Goal: Task Accomplishment & Management: Complete application form

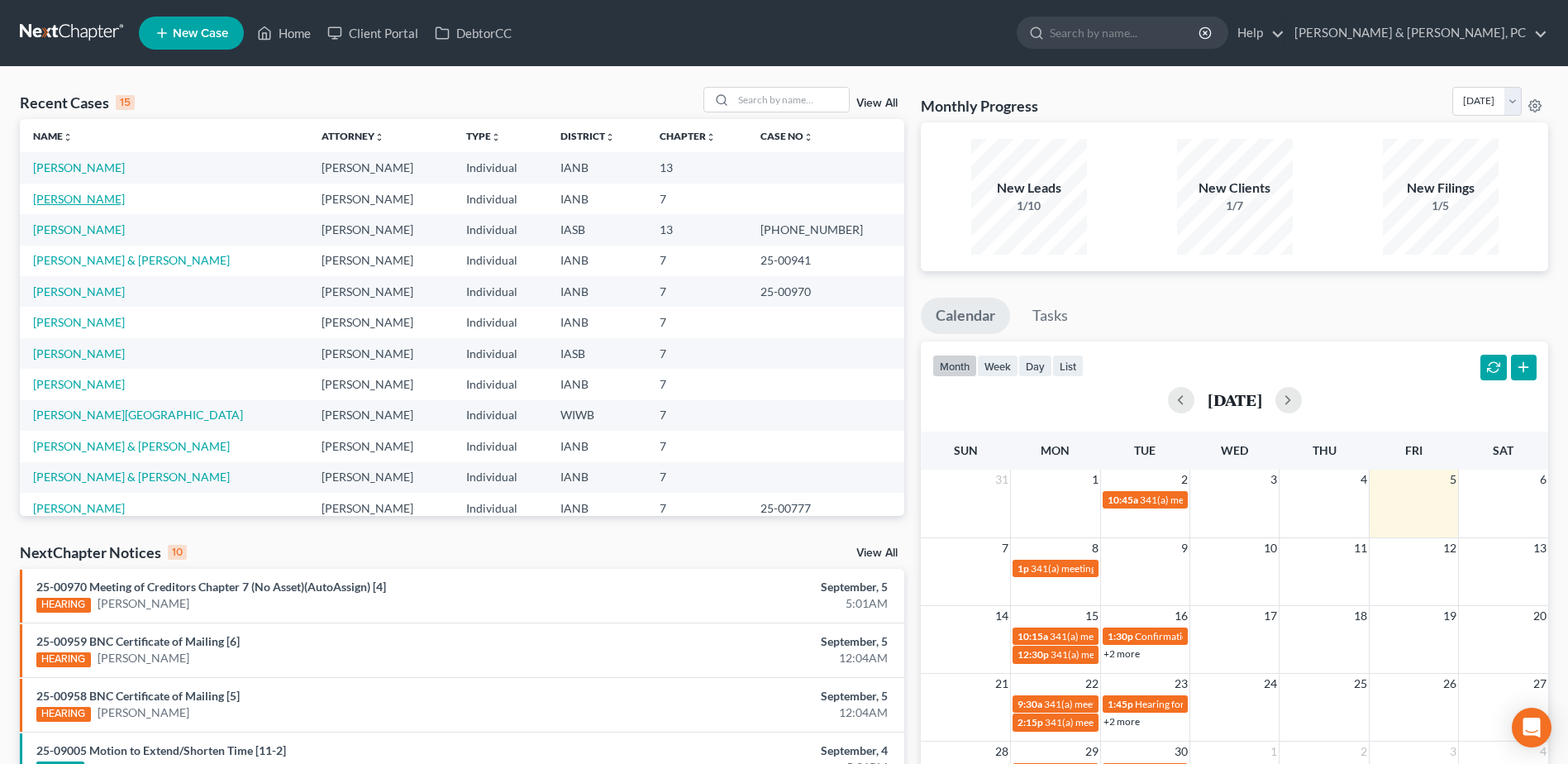
click at [61, 201] on link "[PERSON_NAME]" at bounding box center [79, 199] width 92 height 14
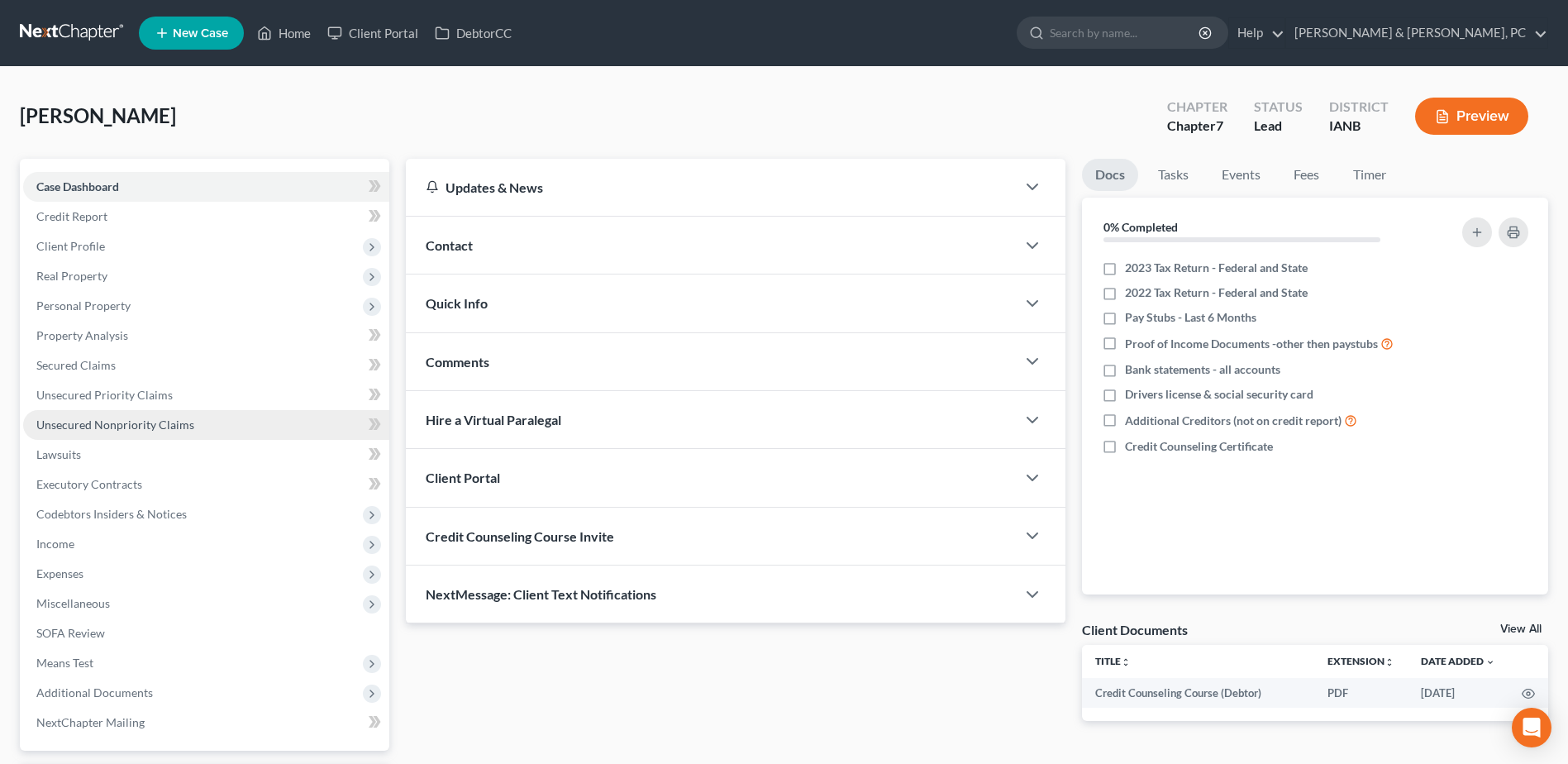
click at [92, 420] on span "Unsecured Nonpriority Claims" at bounding box center [115, 424] width 158 height 14
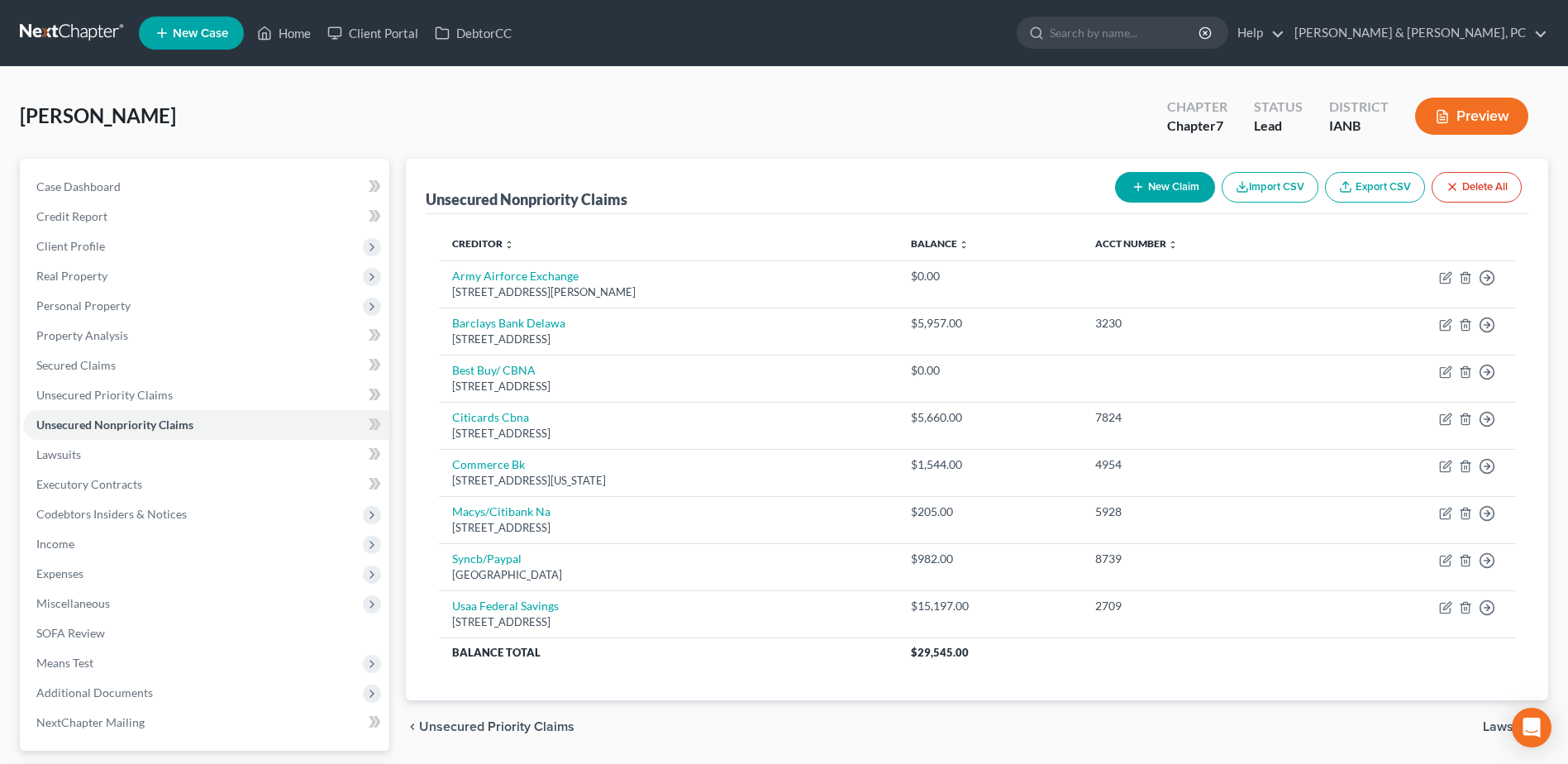
click at [1168, 181] on button "New Claim" at bounding box center [1165, 188] width 100 height 31
select select "0"
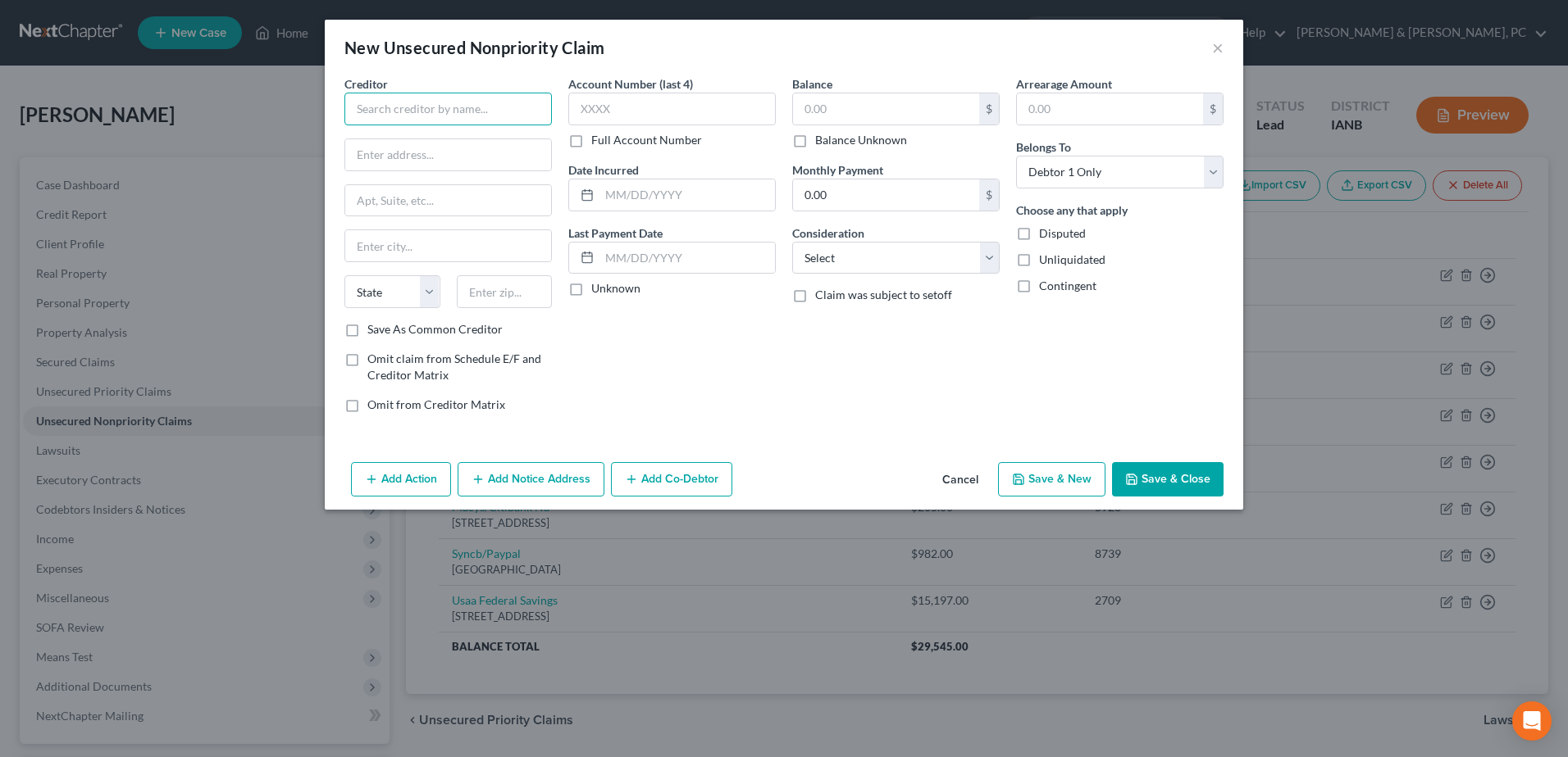
click at [492, 93] on input "text" at bounding box center [448, 109] width 207 height 33
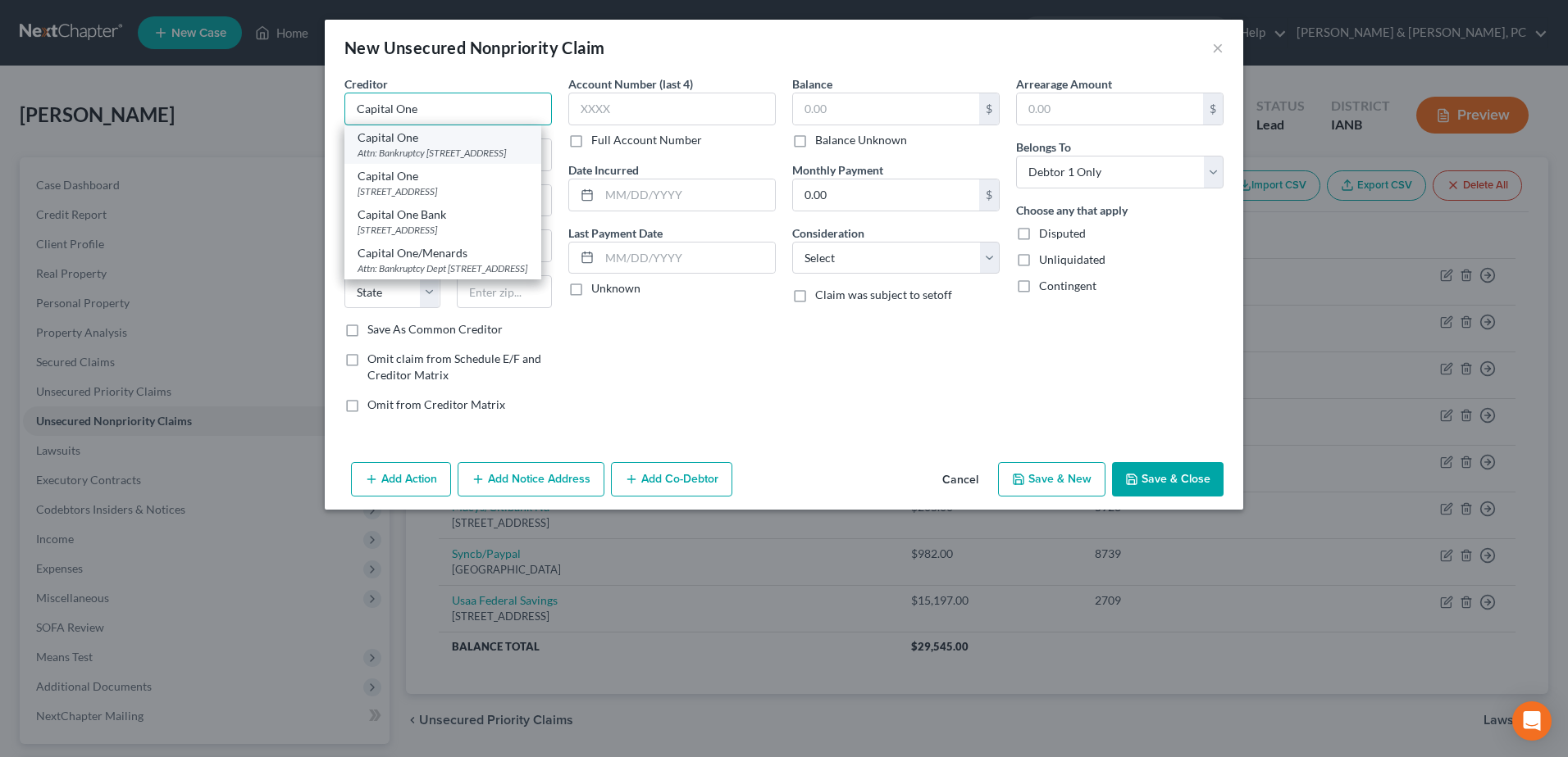
type input "Capital One"
click at [528, 137] on div "Capital One" at bounding box center [443, 137] width 171 height 16
type input "Attn: Bankruptcy"
type input "PO Box 30285"
type input "[GEOGRAPHIC_DATA]"
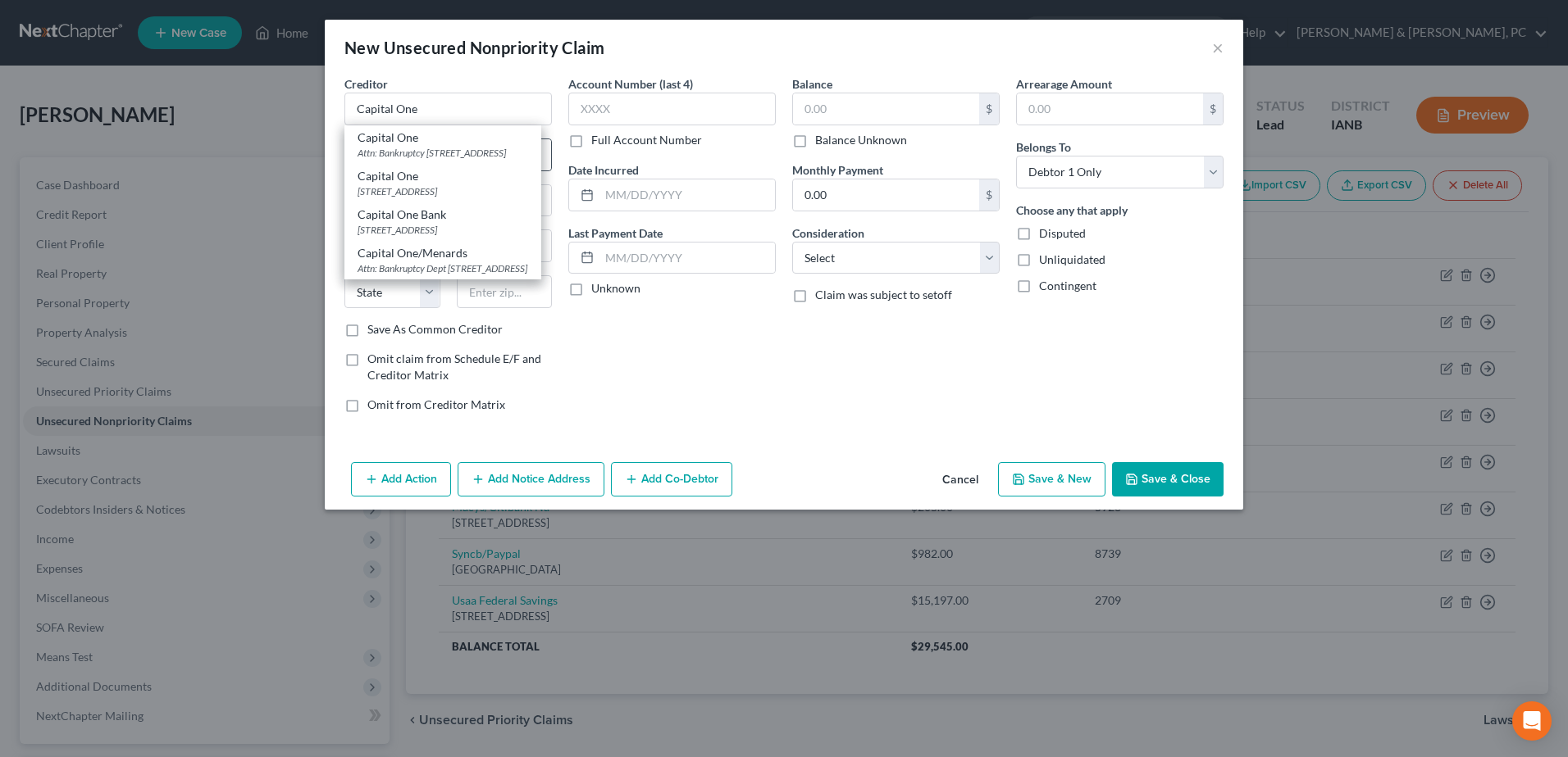
select select "46"
type input "84130"
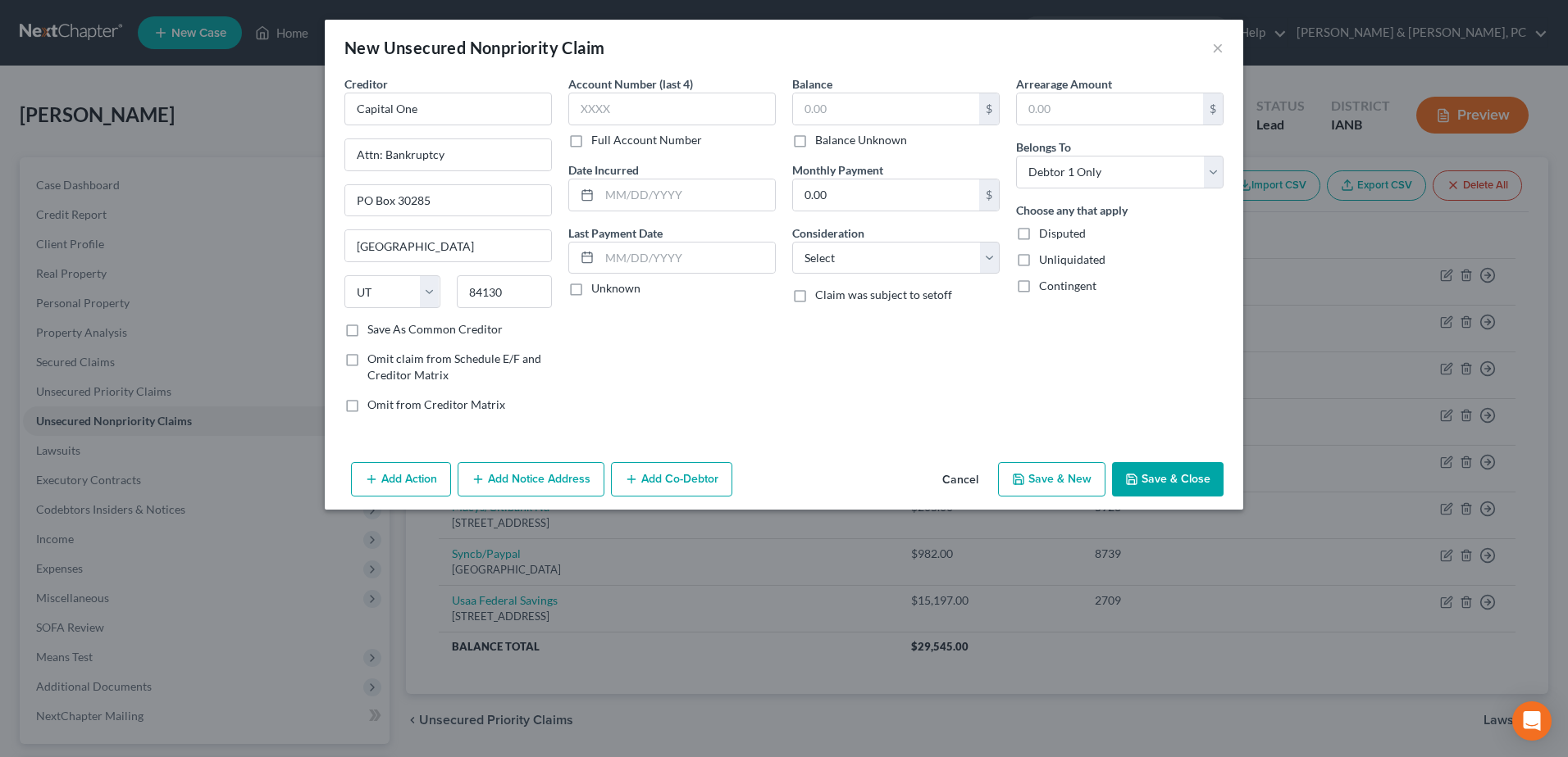
click at [1164, 490] on button "Save & Close" at bounding box center [1167, 479] width 112 height 34
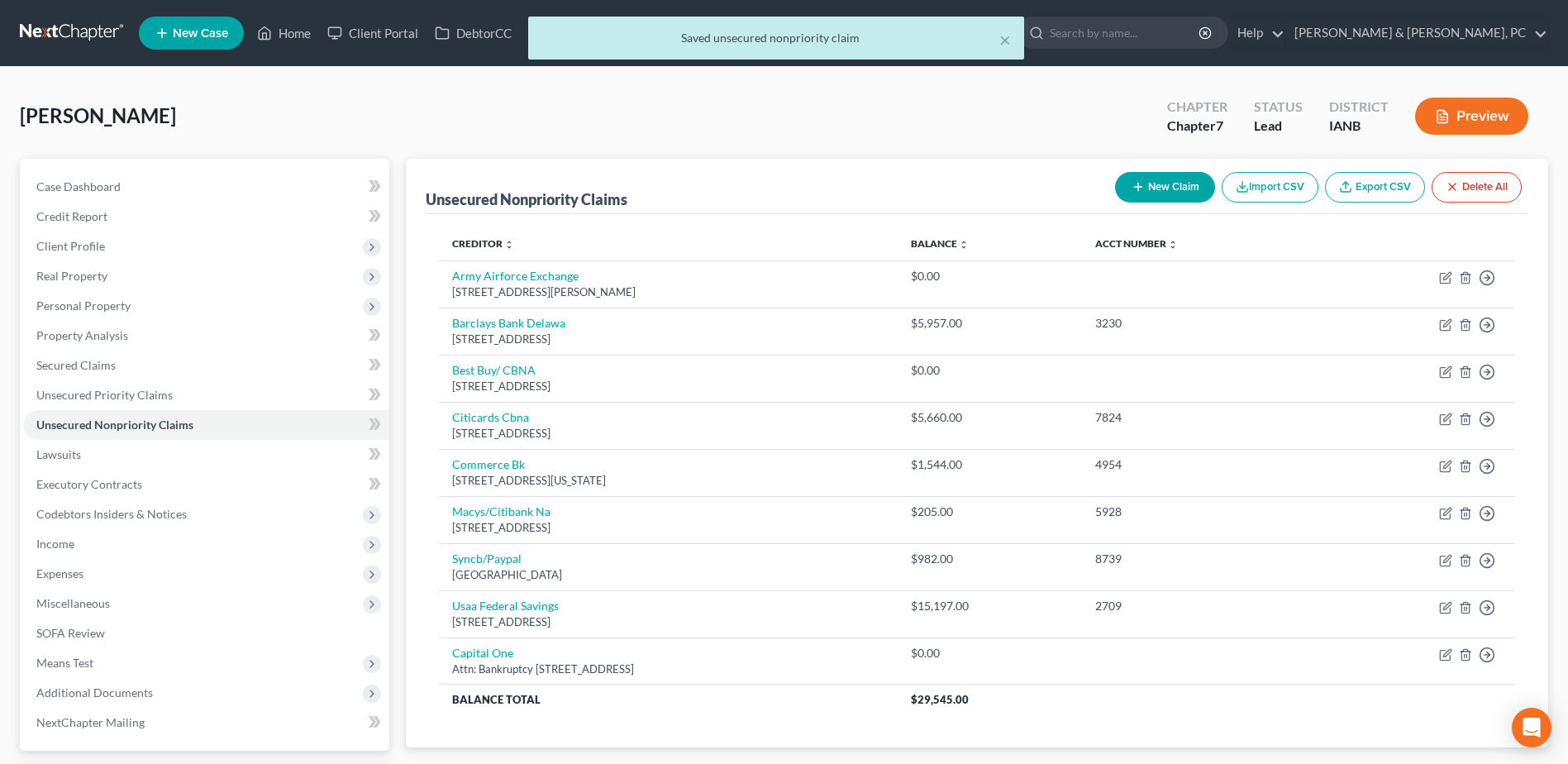
click at [1168, 178] on button "New Claim" at bounding box center [1165, 188] width 100 height 31
select select "0"
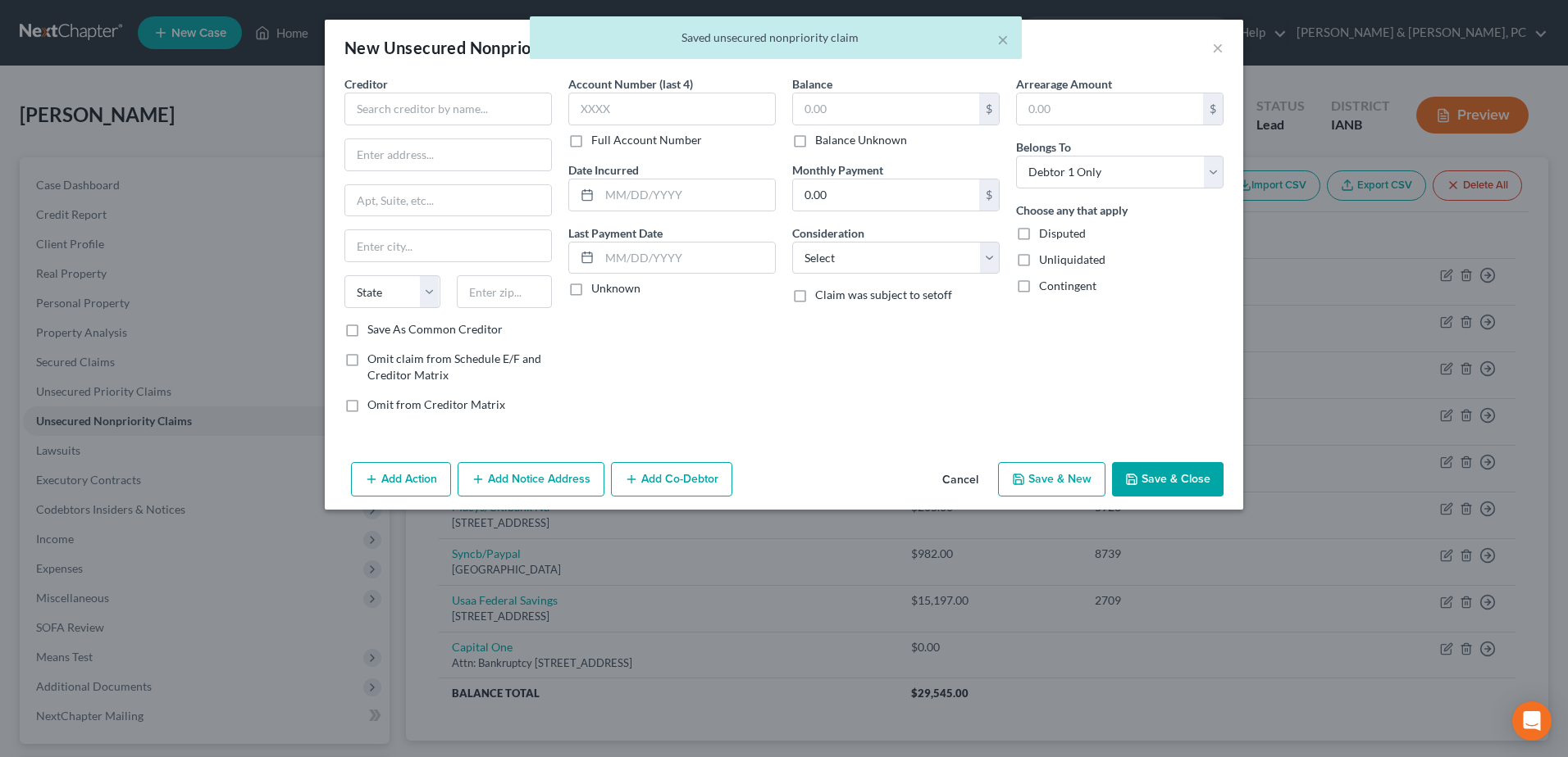
click at [987, 477] on button "Cancel" at bounding box center [960, 479] width 62 height 33
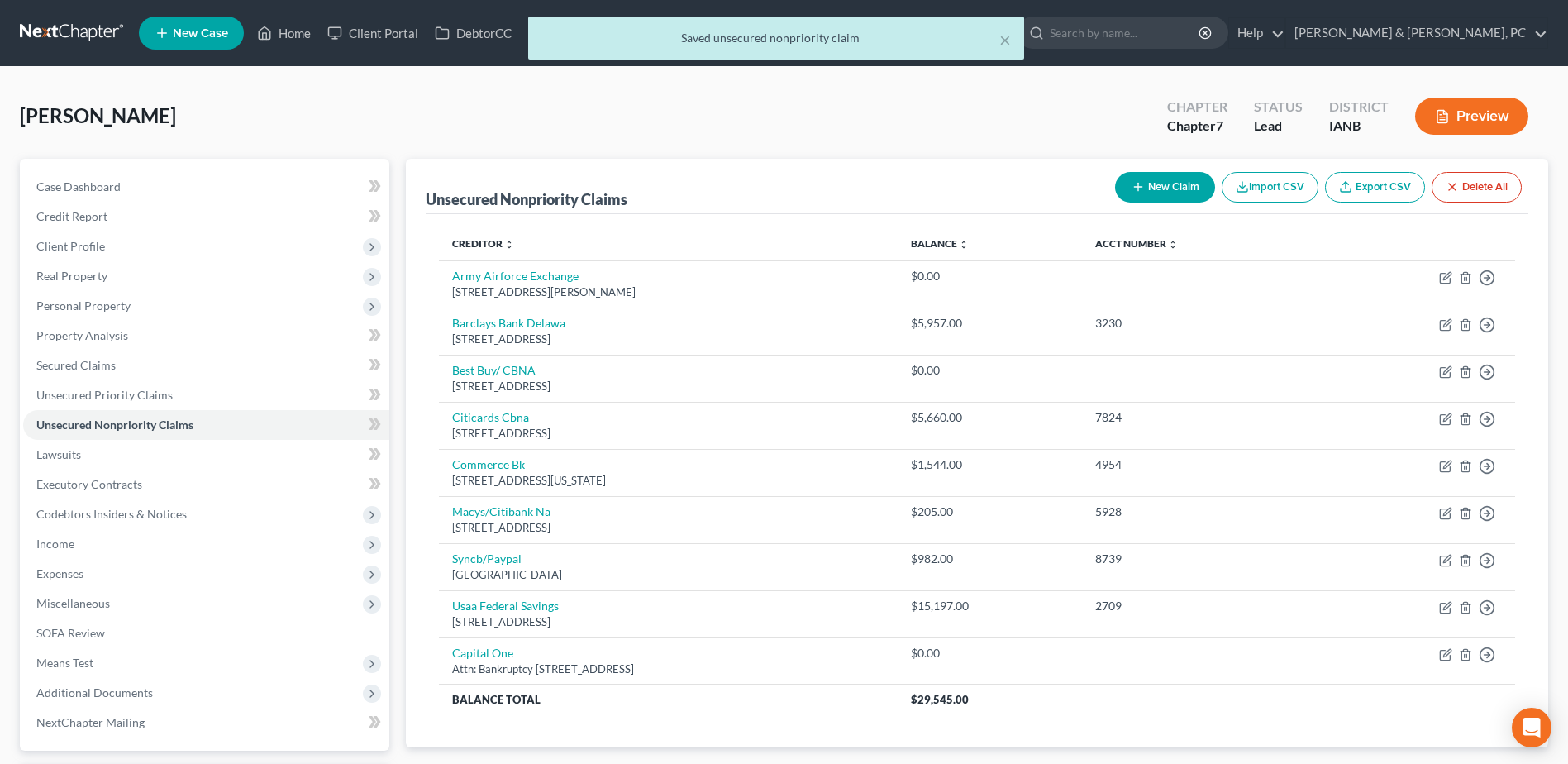
click at [1179, 184] on button "New Claim" at bounding box center [1165, 188] width 100 height 31
select select "0"
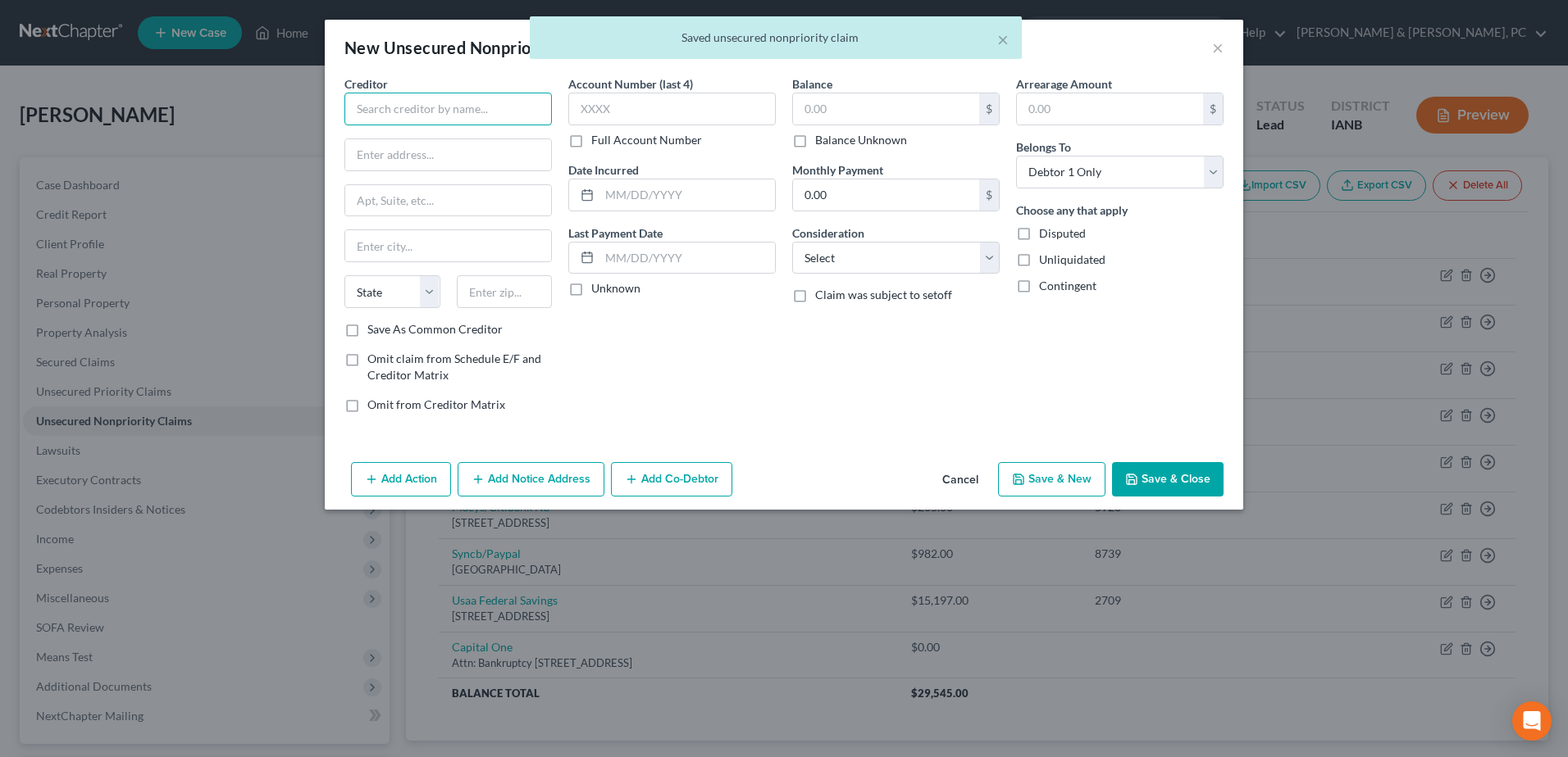
click at [486, 119] on input "text" at bounding box center [448, 109] width 207 height 33
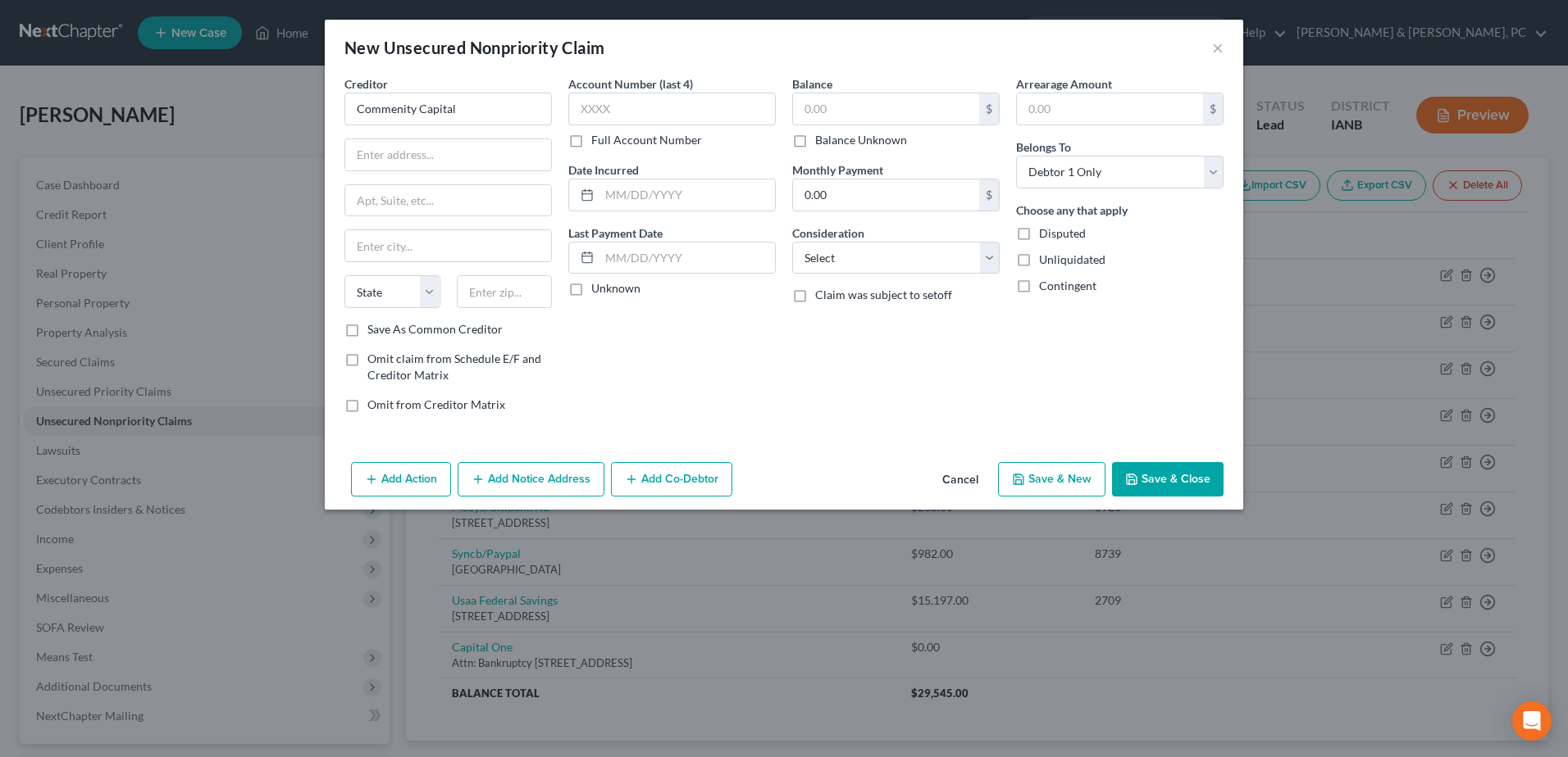
drag, startPoint x: 388, startPoint y: 110, endPoint x: 518, endPoint y: 84, distance: 132.6
click at [518, 84] on div "Creditor * Commenity Capital" at bounding box center [448, 100] width 207 height 50
click at [522, 106] on input "Commenity Capital" at bounding box center [448, 109] width 207 height 33
type input "Commenity Capital/INTE"
type input "PO Box 182120"
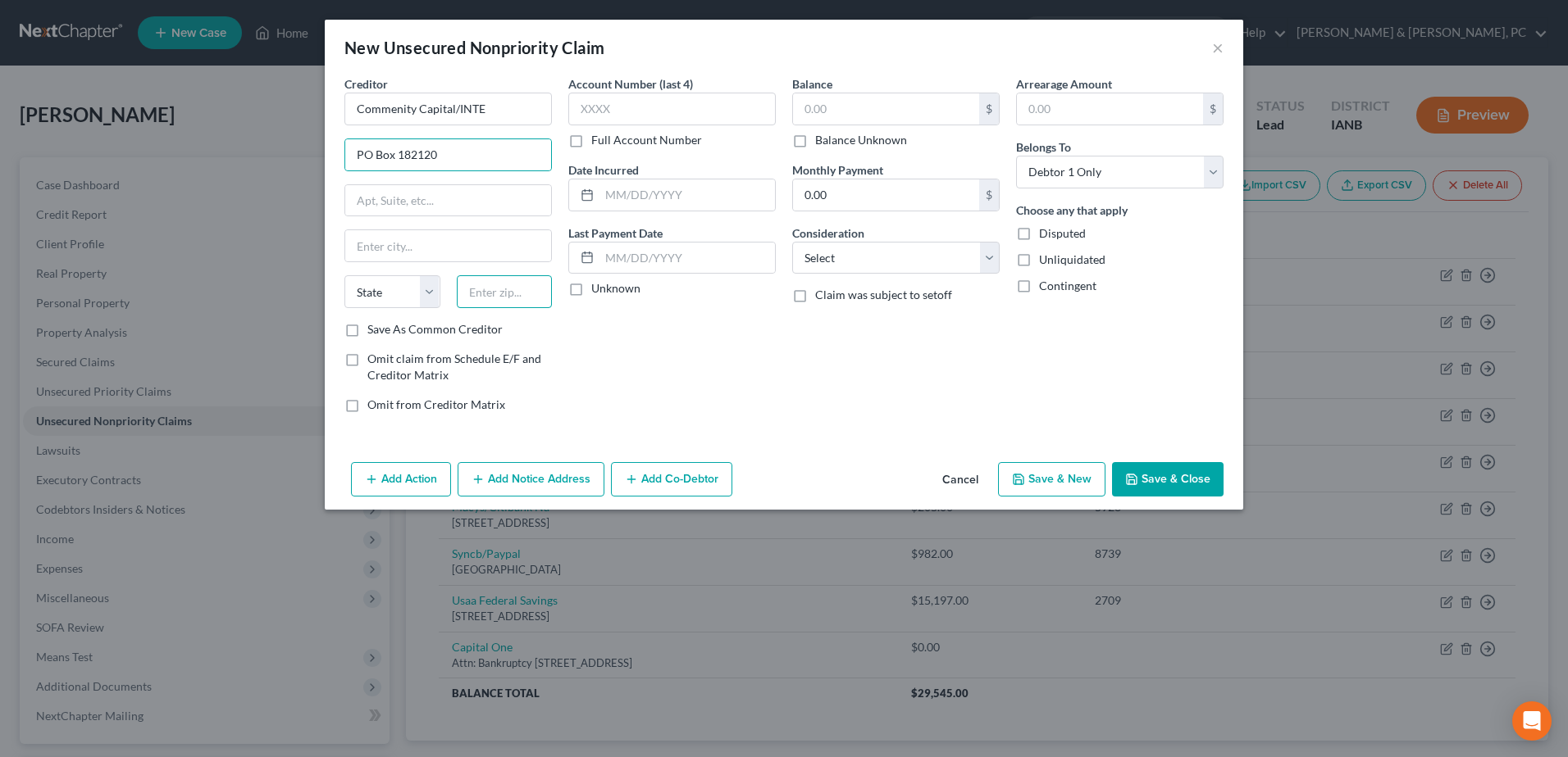
click at [528, 303] on input "text" at bounding box center [505, 291] width 96 height 33
type input "43218"
type input "Columbus"
select select "36"
click at [1138, 479] on icon "button" at bounding box center [1132, 479] width 13 height 13
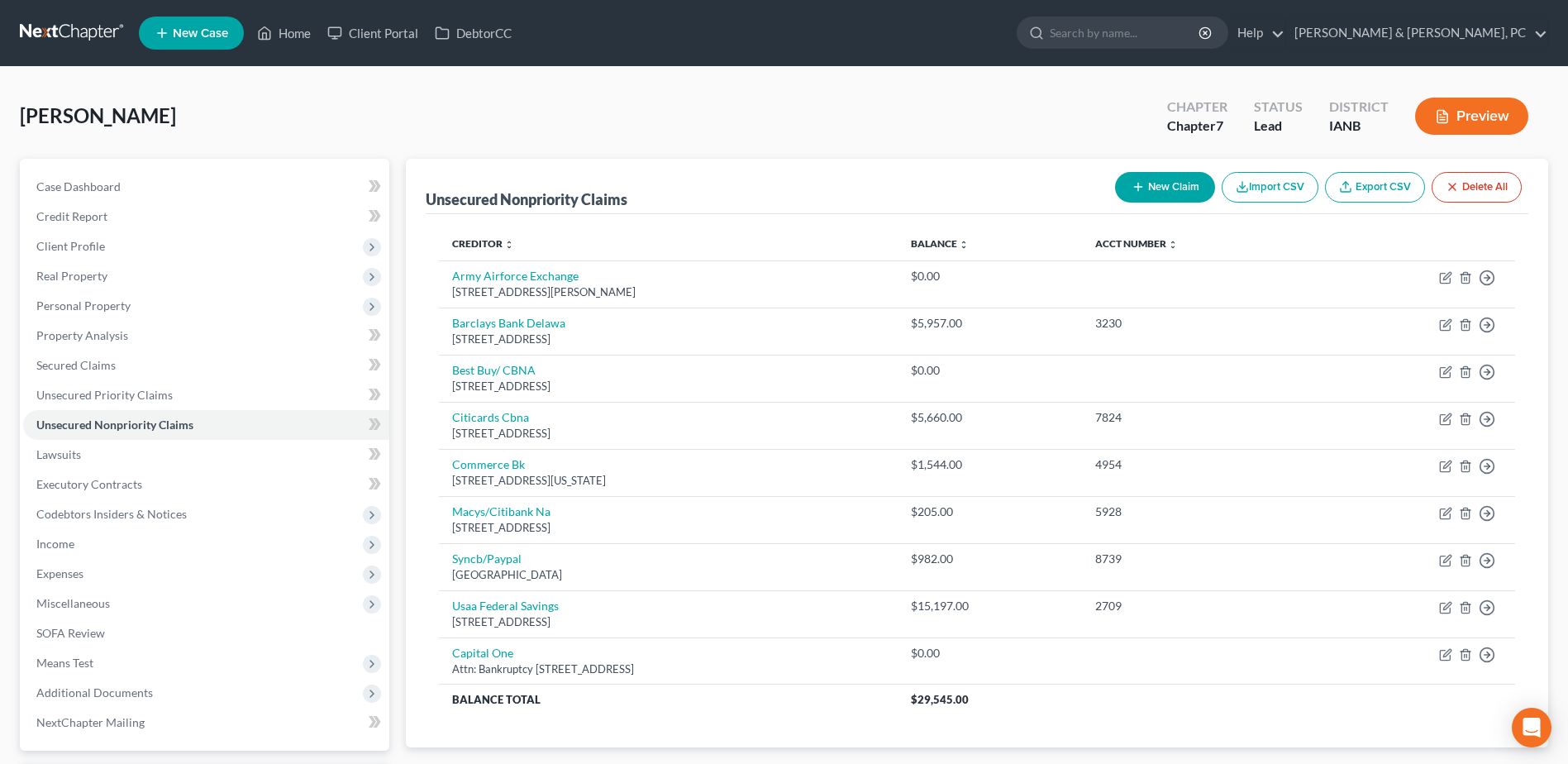
click at [1185, 185] on button "New Claim" at bounding box center [1165, 188] width 100 height 31
select select "0"
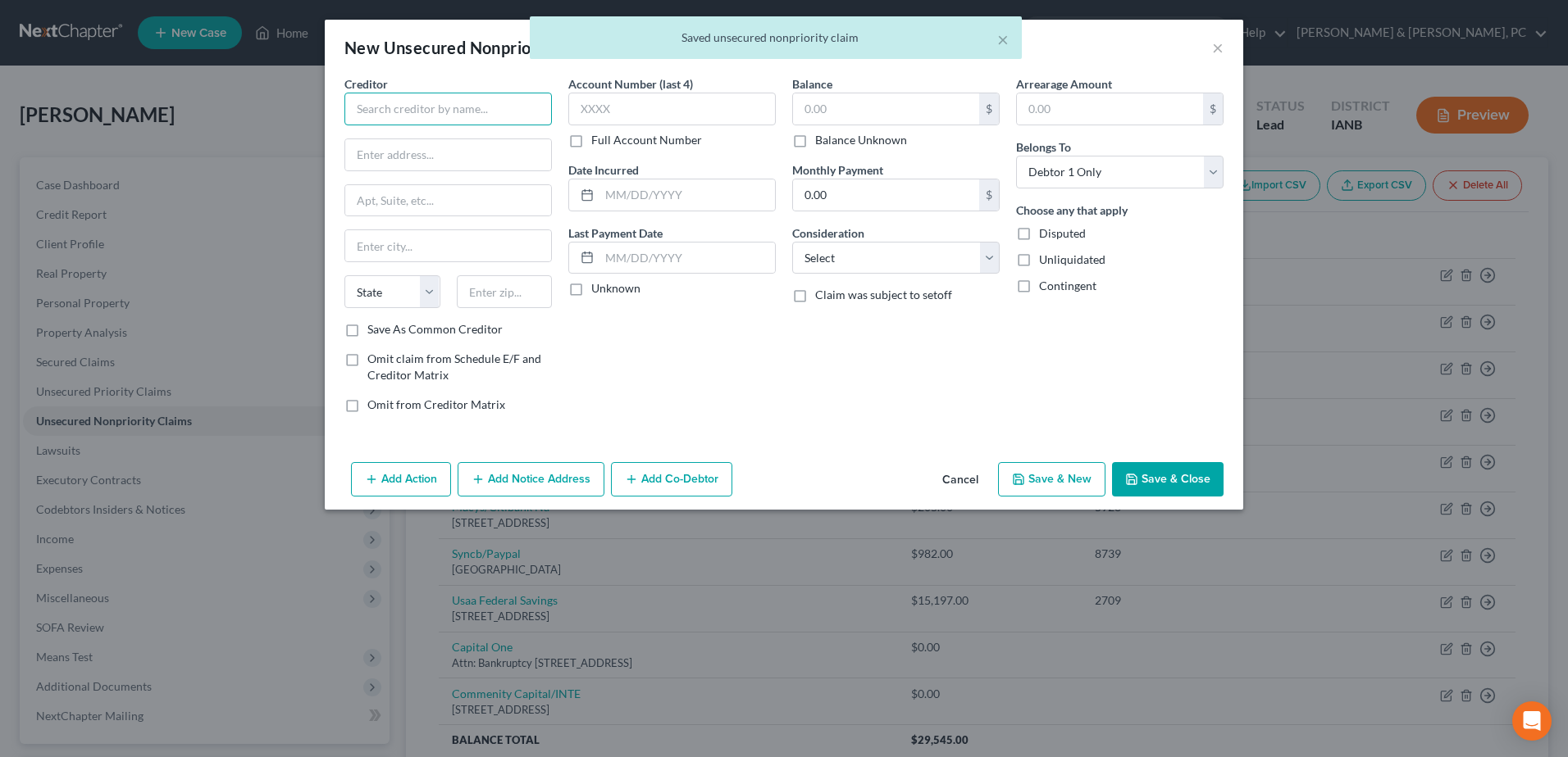
click at [446, 117] on input "text" at bounding box center [448, 109] width 207 height 33
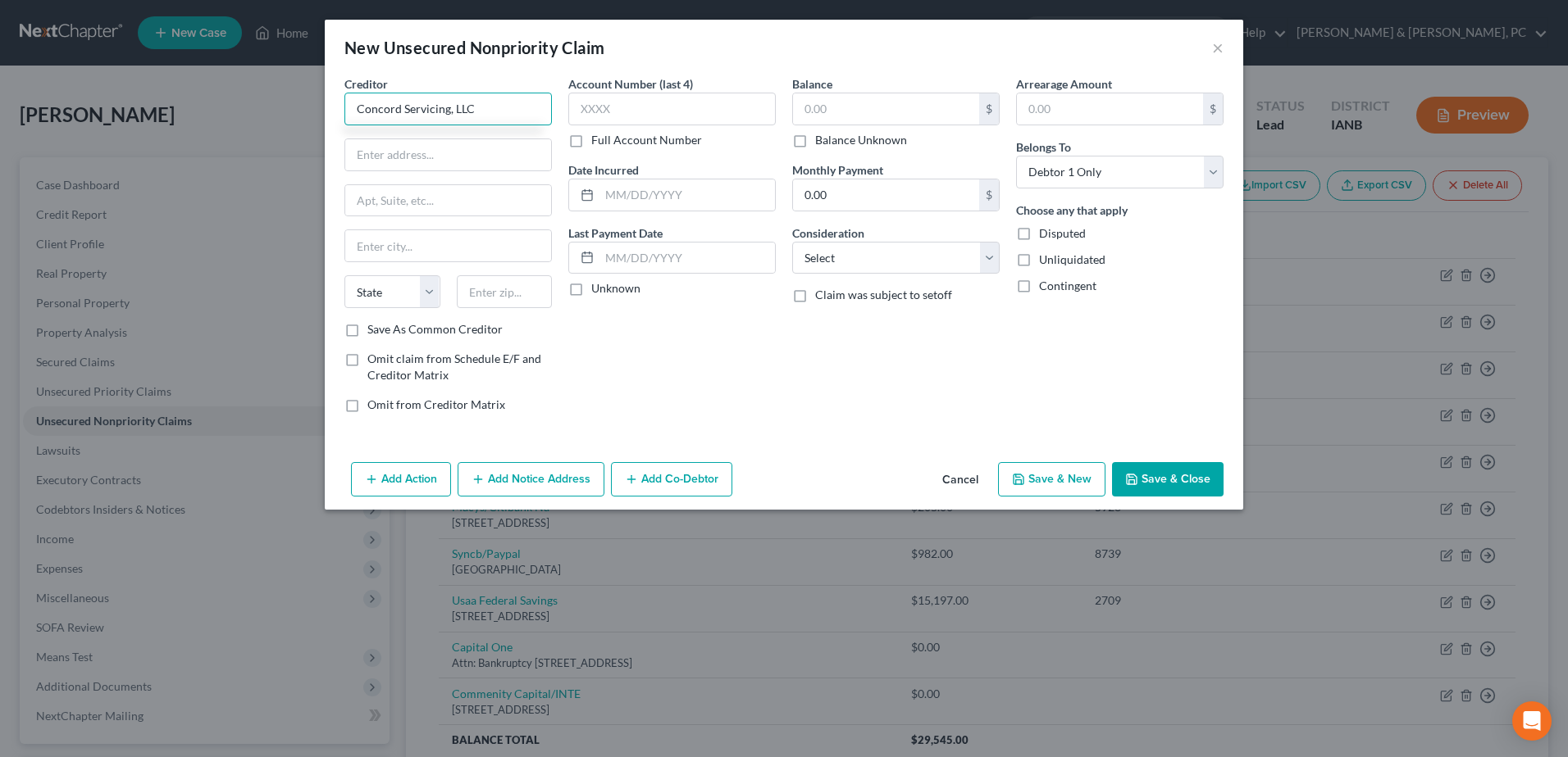
type input "Concord Servicing, LLC"
type input "[STREET_ADDRESS]"
click at [535, 208] on input "text" at bounding box center [448, 200] width 206 height 31
type input "Ste 100"
click at [655, 316] on div "Account Number (last 4) Full Account Number Date Incurred Last Payment Date Unk…" at bounding box center [672, 251] width 224 height 351
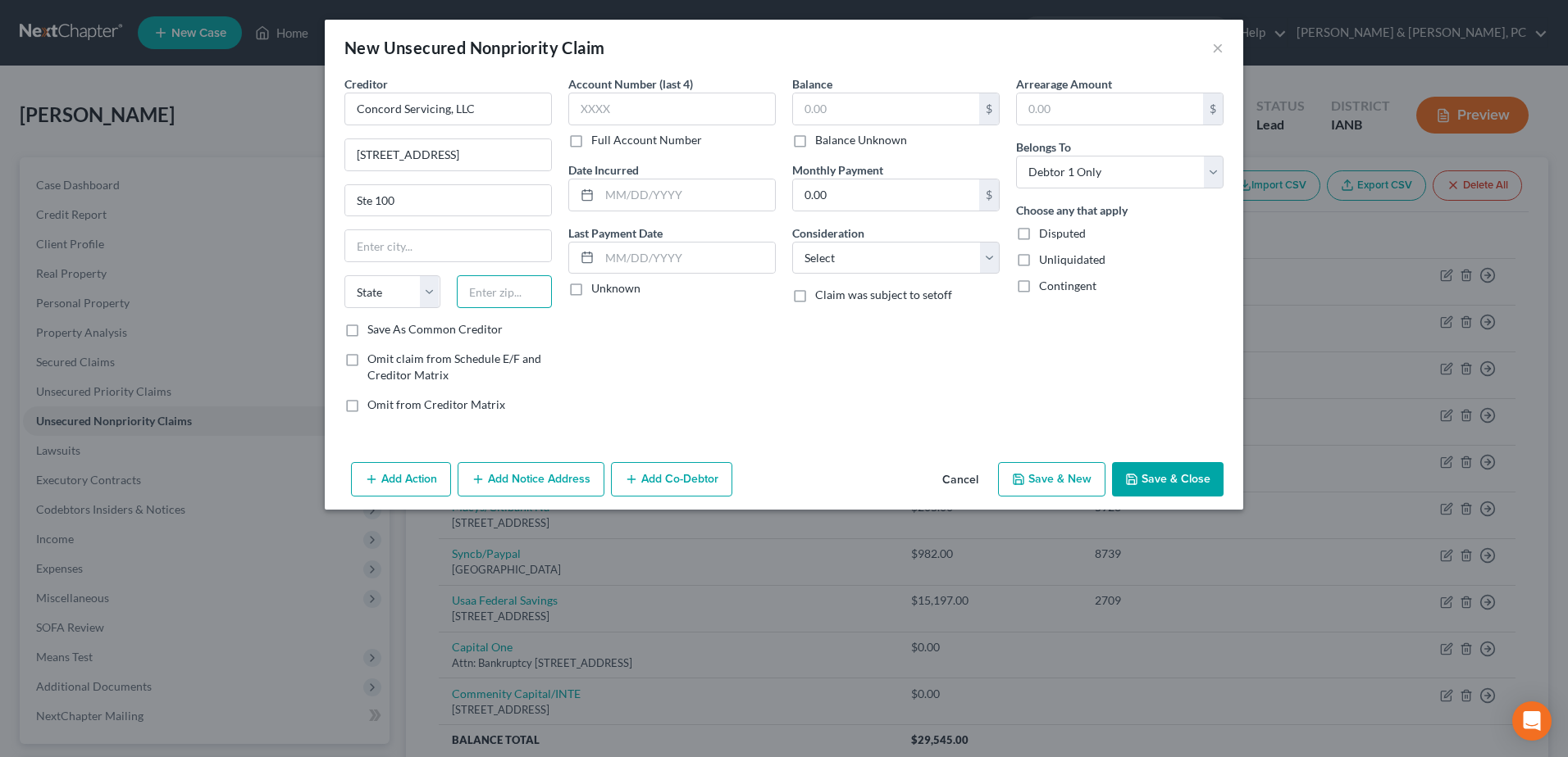
click at [513, 296] on input "text" at bounding box center [505, 291] width 96 height 33
type input "85226"
type input "[PERSON_NAME]"
select select "3"
click at [1148, 468] on button "Save & Close" at bounding box center [1167, 479] width 112 height 34
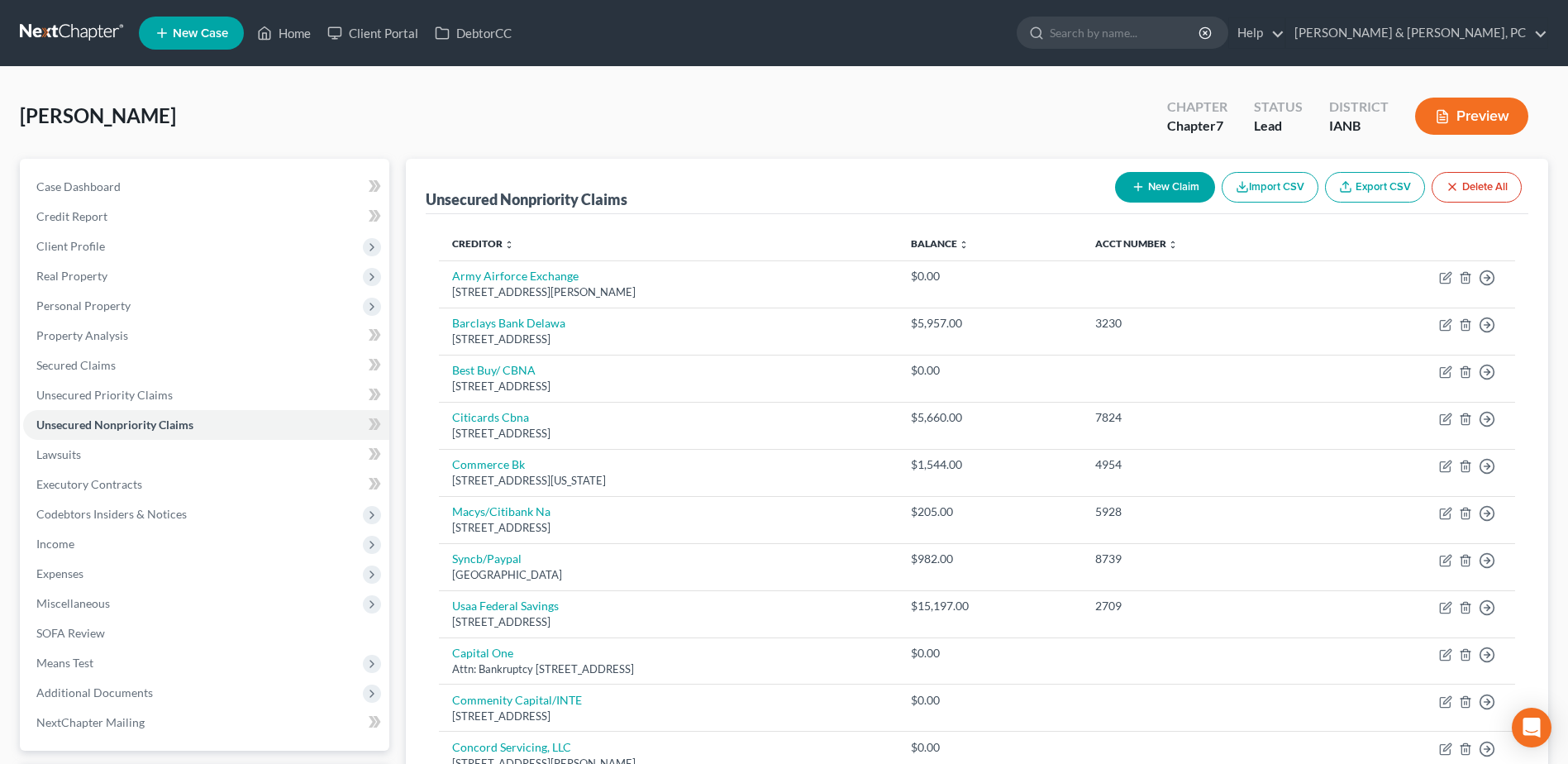
click at [1164, 177] on button "New Claim" at bounding box center [1165, 188] width 100 height 31
select select "0"
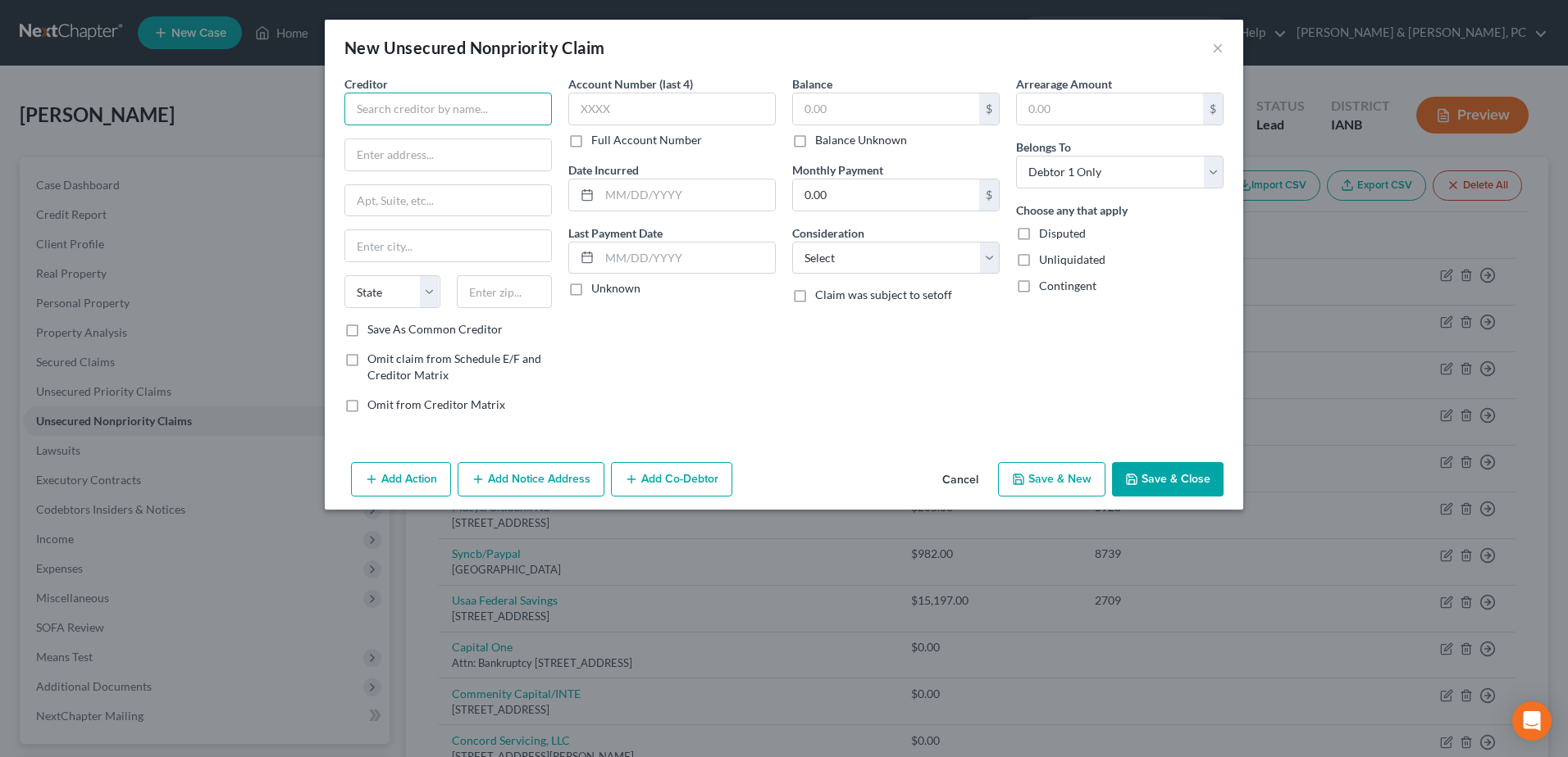
click at [412, 119] on input "text" at bounding box center [448, 109] width 207 height 33
type input "Goodyear Tire/CBNA"
type input "5"
click at [440, 149] on input "text" at bounding box center [448, 155] width 206 height 31
type input "[STREET_ADDRESS]"
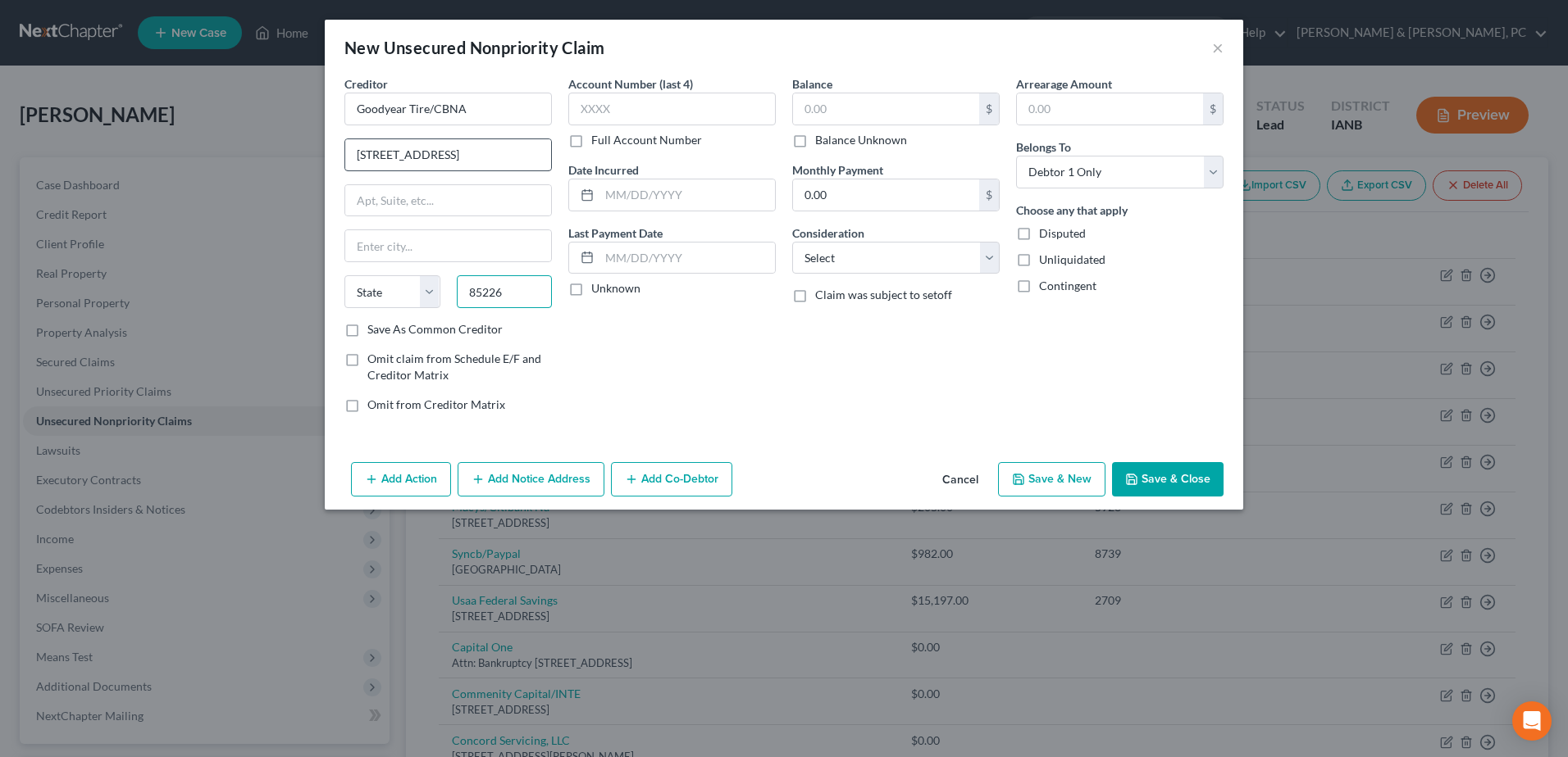
type input "85226"
type input "[PERSON_NAME]"
select select "3"
click at [1181, 486] on button "Save & Close" at bounding box center [1167, 479] width 112 height 34
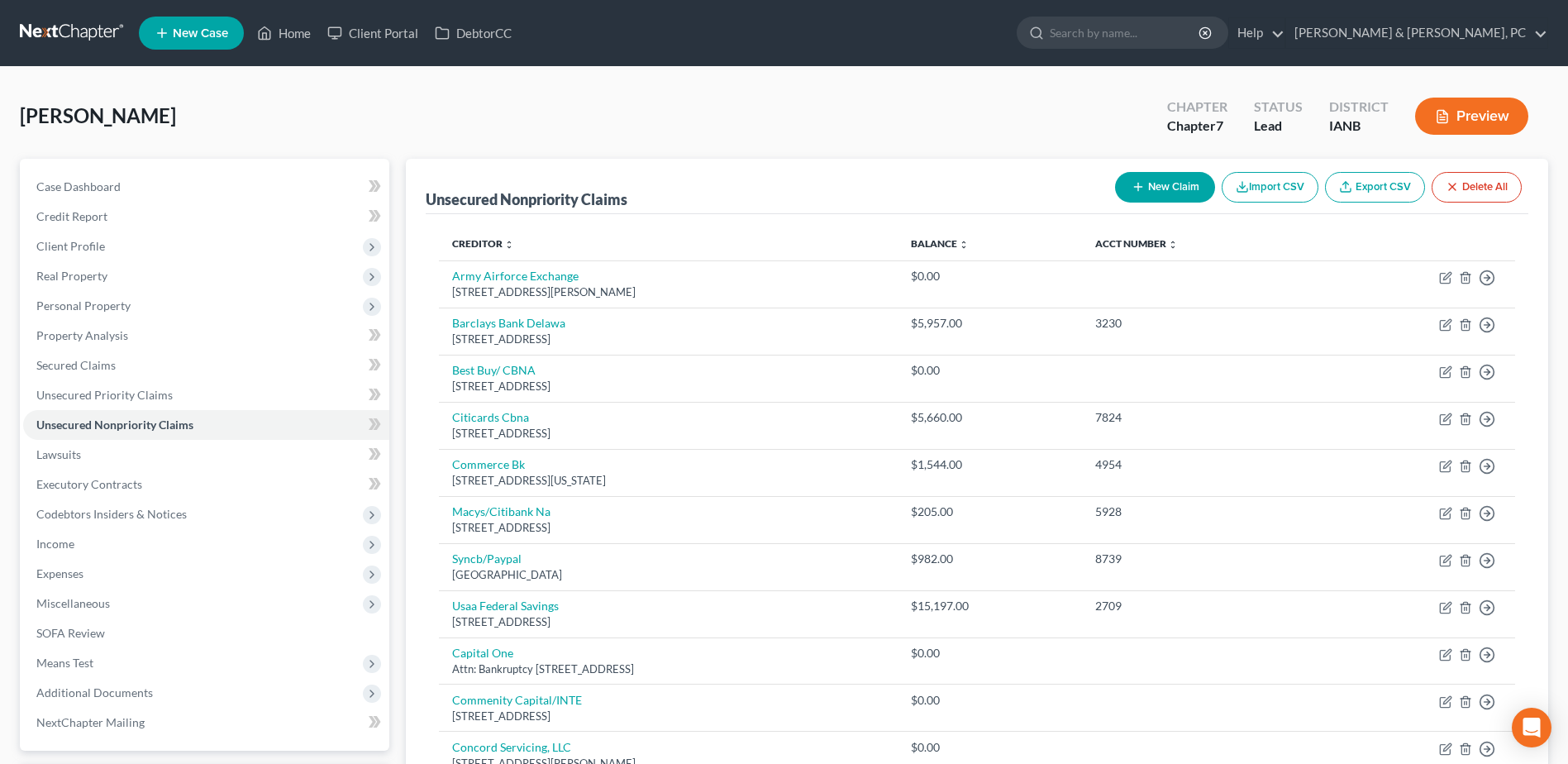
click at [1151, 188] on button "New Claim" at bounding box center [1165, 188] width 100 height 31
select select "0"
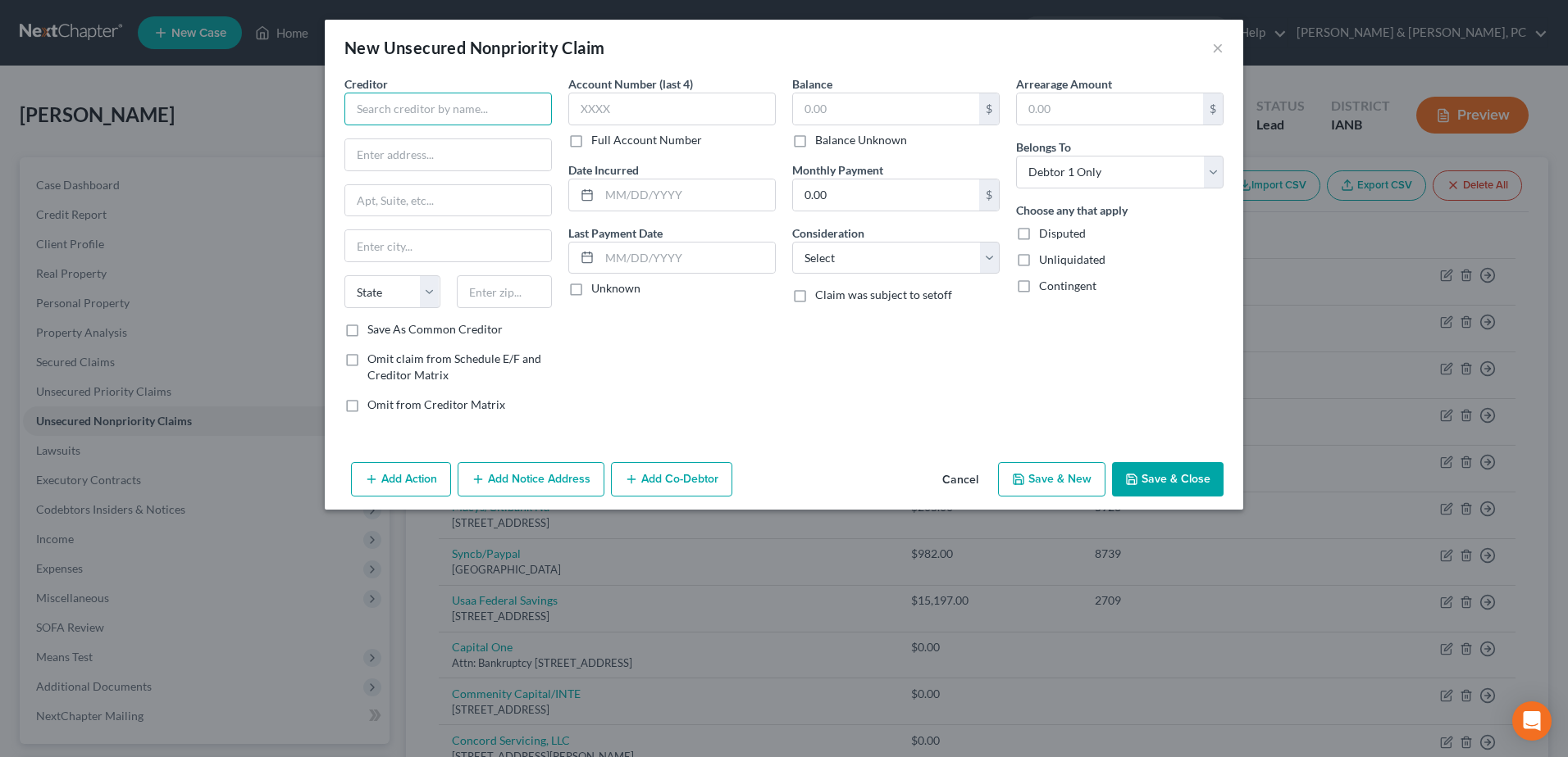
click at [463, 105] on input "text" at bounding box center [448, 109] width 207 height 33
type input "Nordstrom/TD Bank"
type input "[STREET_ADDRESS][PERSON_NAME]"
type input "80111"
type input "[GEOGRAPHIC_DATA]"
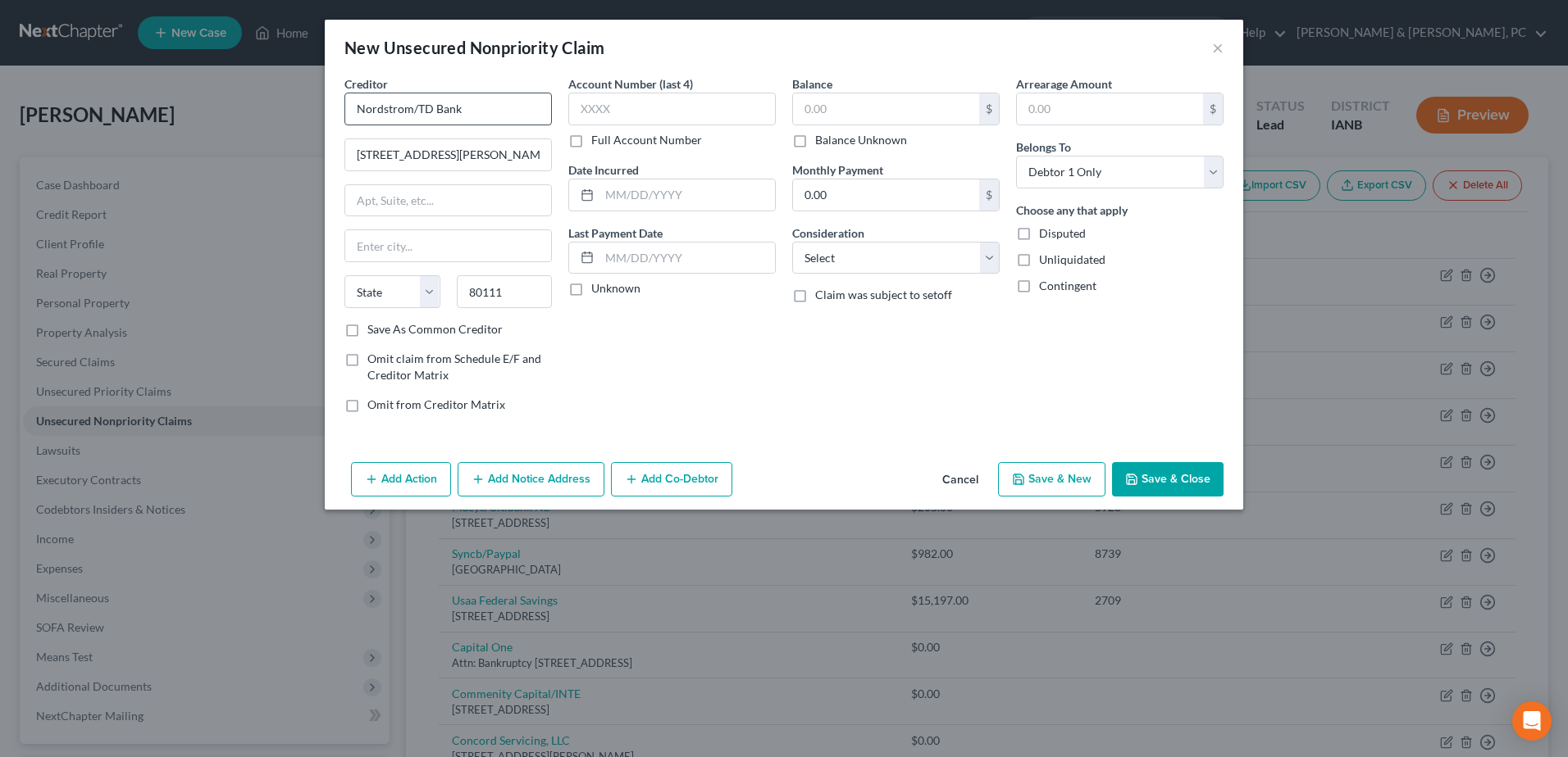
select select "5"
click at [1182, 476] on button "Save & Close" at bounding box center [1167, 479] width 112 height 34
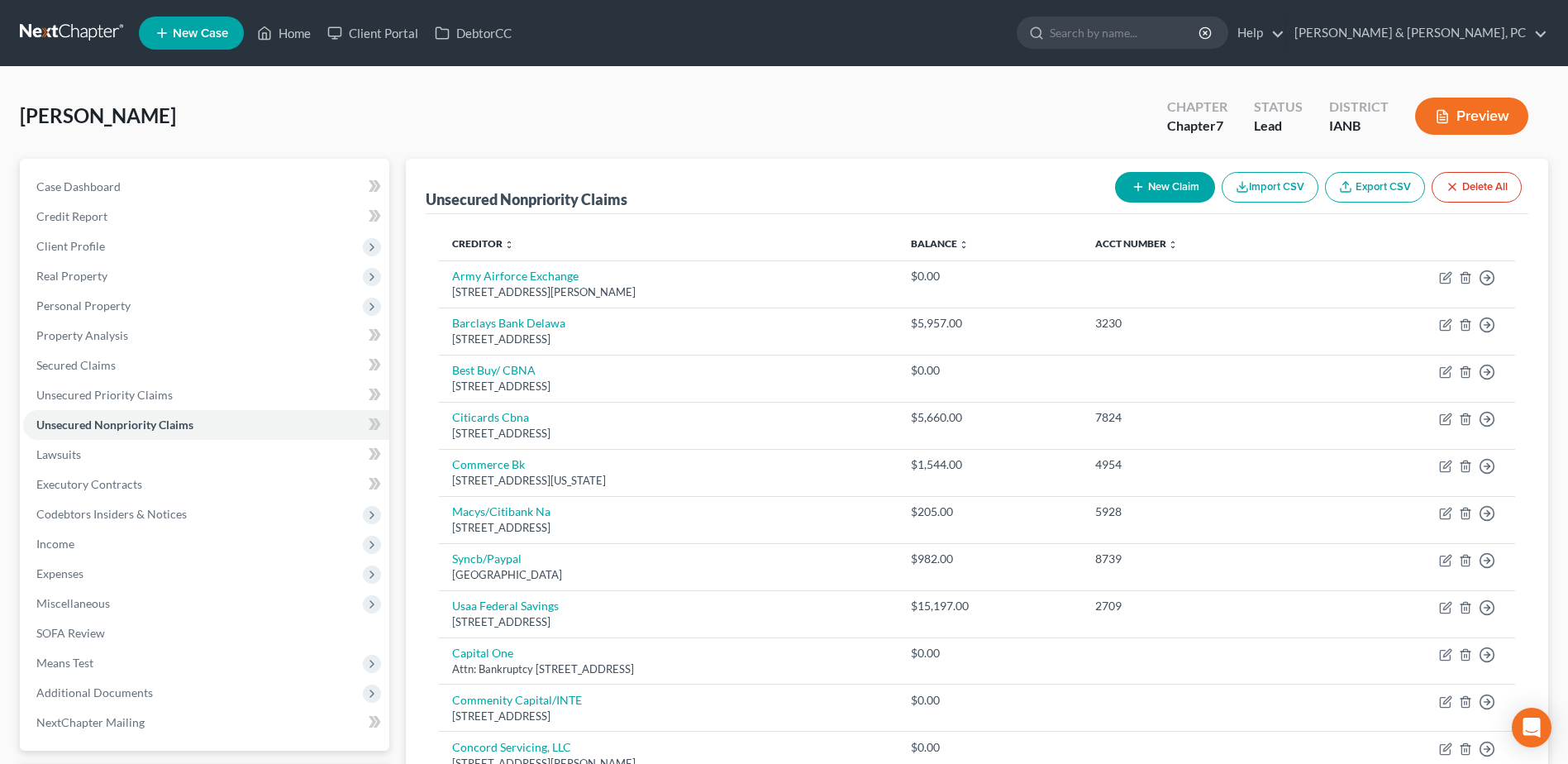
click at [1149, 183] on button "New Claim" at bounding box center [1165, 188] width 100 height 31
select select "0"
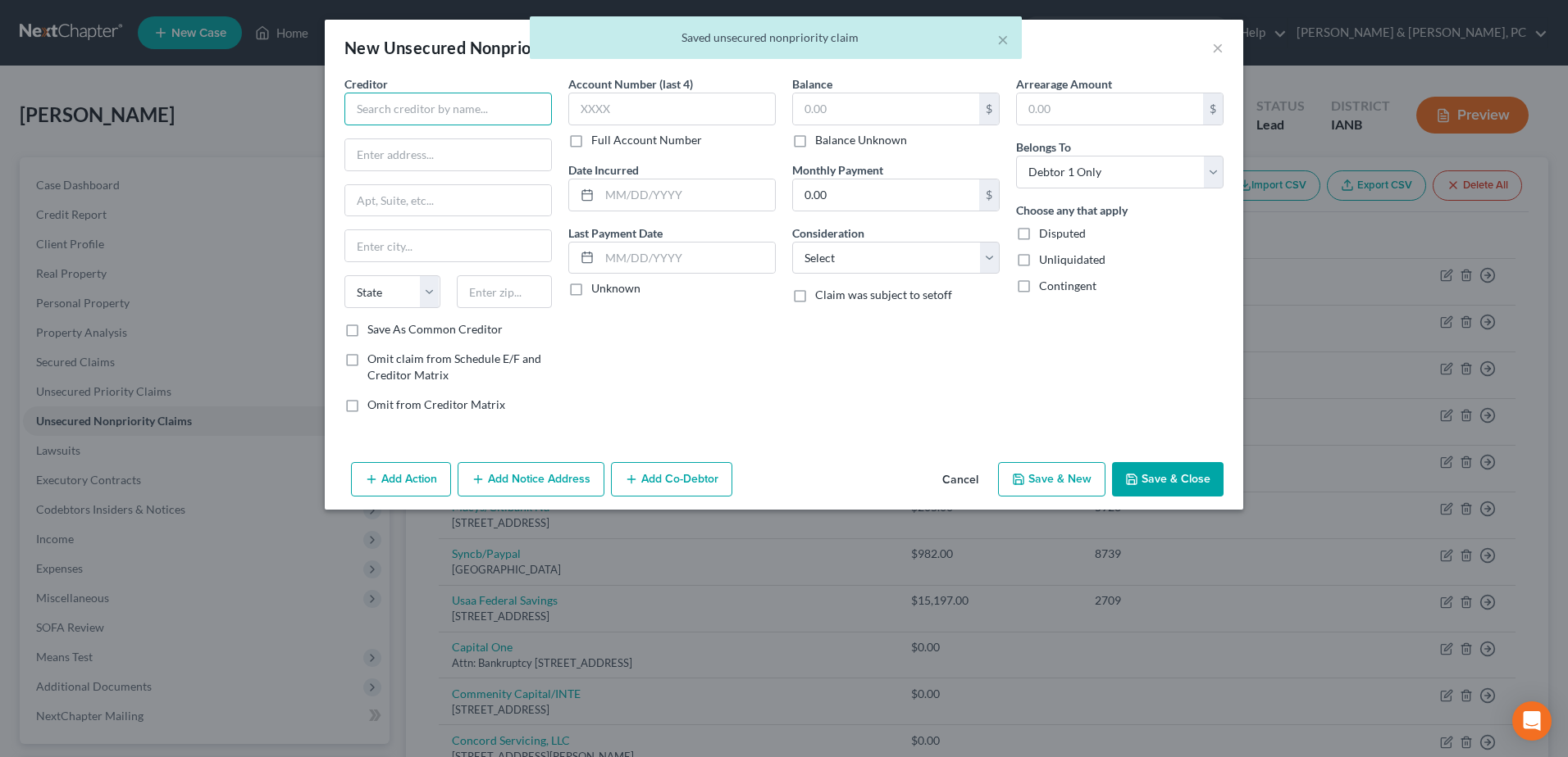
click at [429, 123] on input "text" at bounding box center [448, 109] width 207 height 33
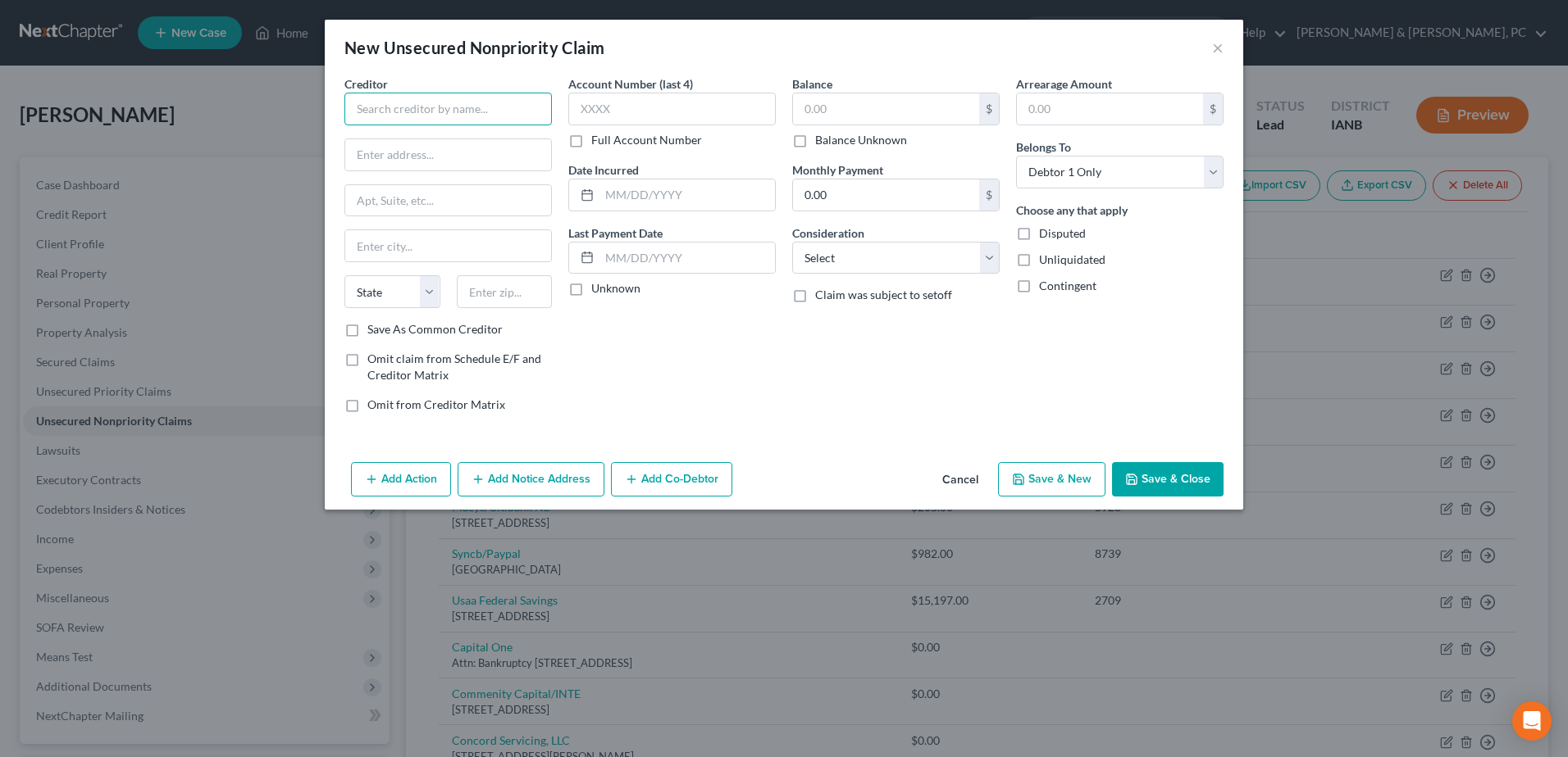
click at [532, 116] on input "text" at bounding box center [448, 109] width 207 height 33
click at [524, 288] on input "text" at bounding box center [505, 291] width 96 height 33
type input "Syncb/Care Credit"
type input "19176"
click at [470, 162] on input "text" at bounding box center [448, 155] width 206 height 31
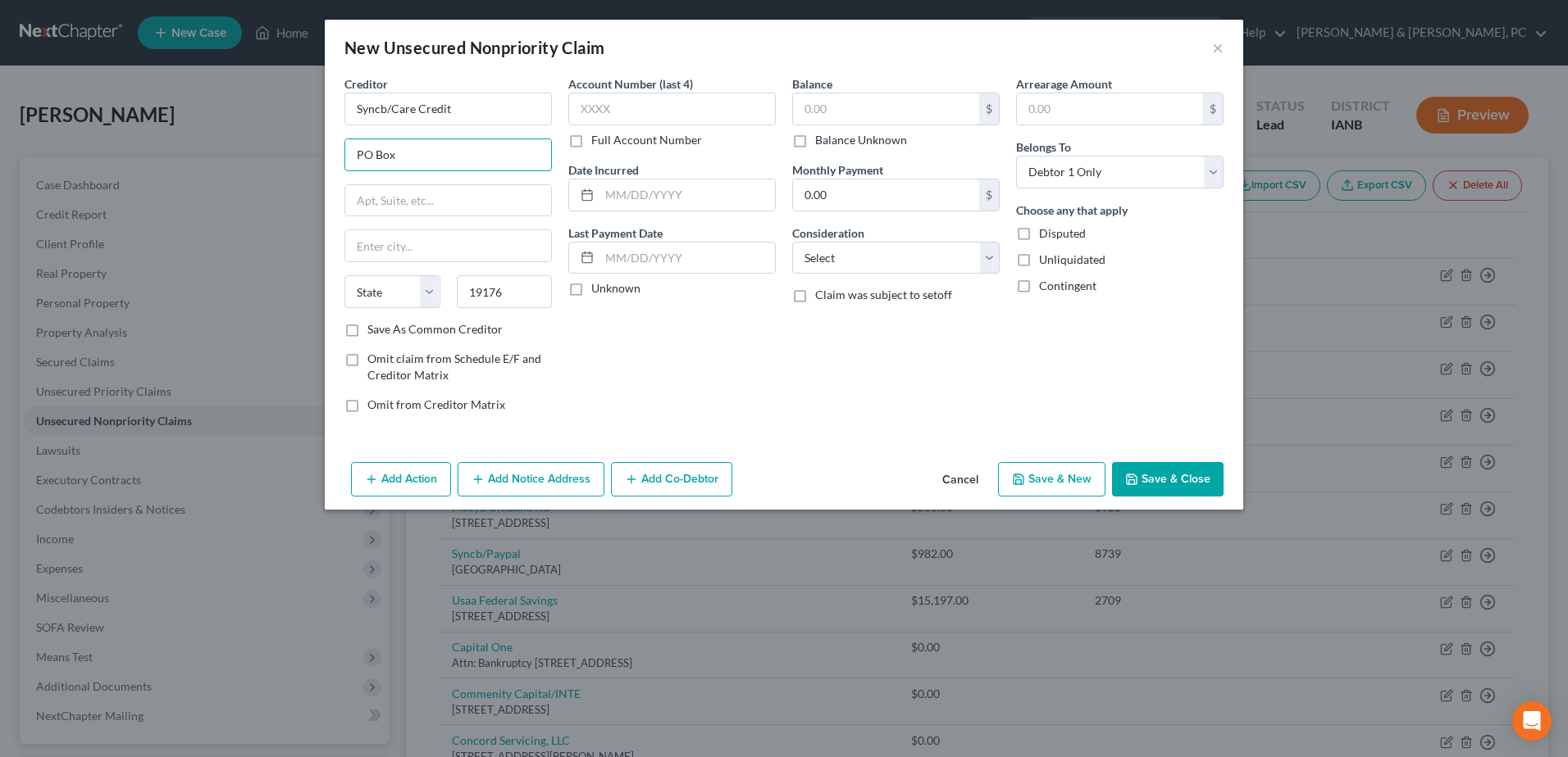
type input "PO Box"
